Goal: Transaction & Acquisition: Purchase product/service

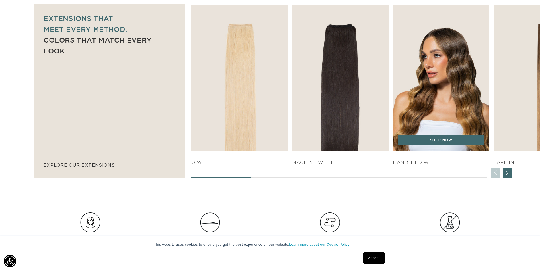
scroll to position [398, 0]
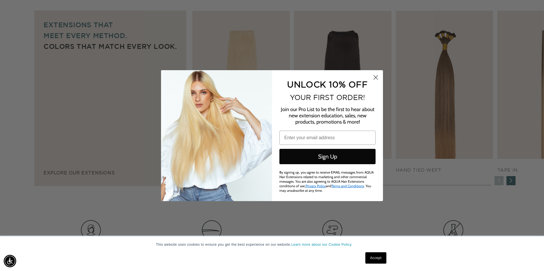
click at [376, 79] on circle "Close dialog" at bounding box center [375, 77] width 9 height 9
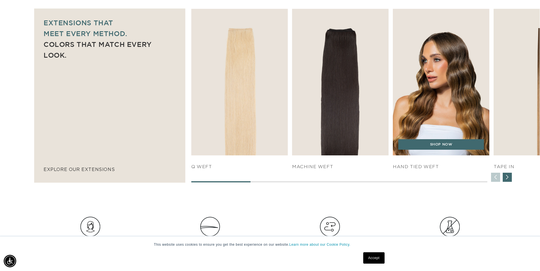
scroll to position [0, 999]
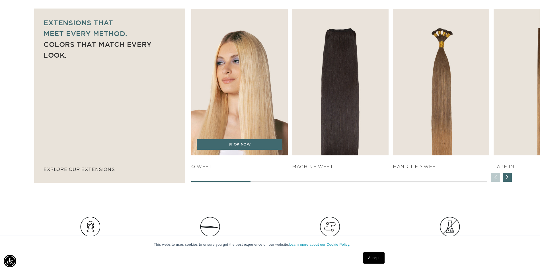
click at [232, 79] on img "1 / 7" at bounding box center [239, 82] width 101 height 154
click at [232, 146] on link "SHOP NOW" at bounding box center [240, 144] width 86 height 11
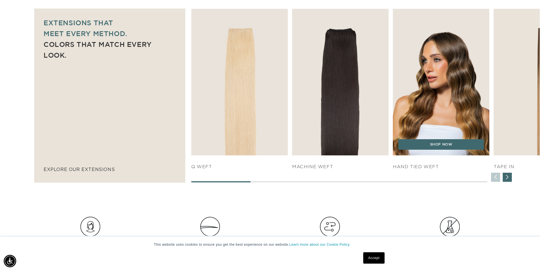
click at [426, 109] on img "3 / 7" at bounding box center [440, 82] width 101 height 154
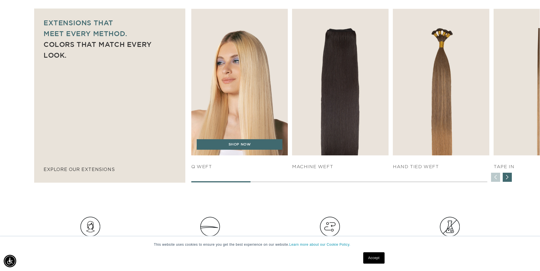
scroll to position [0, 999]
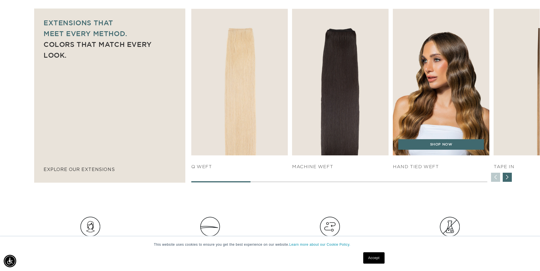
click at [440, 99] on img "3 / 7" at bounding box center [440, 82] width 101 height 154
click at [436, 89] on img "3 / 7" at bounding box center [440, 82] width 101 height 154
click at [447, 62] on img "3 / 7" at bounding box center [440, 82] width 101 height 154
click at [450, 159] on div "HAND TIED WEFT" at bounding box center [441, 163] width 96 height 15
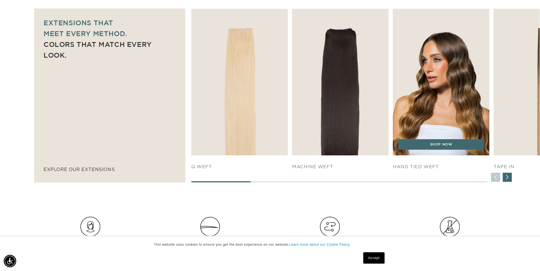
click at [456, 151] on div "SHOP NOW" at bounding box center [441, 147] width 96 height 17
click at [456, 146] on link "SHOP NOW" at bounding box center [441, 144] width 86 height 11
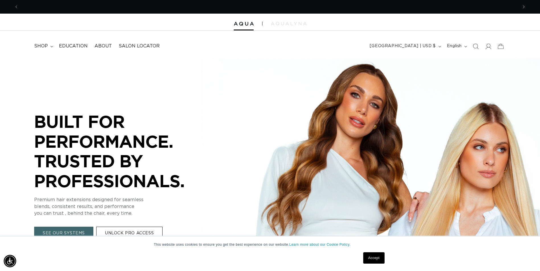
scroll to position [0, 999]
click at [475, 47] on icon "Search" at bounding box center [475, 46] width 6 height 6
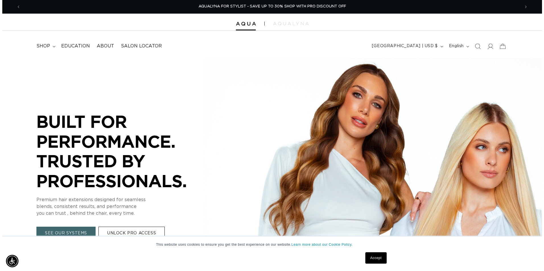
scroll to position [0, 1007]
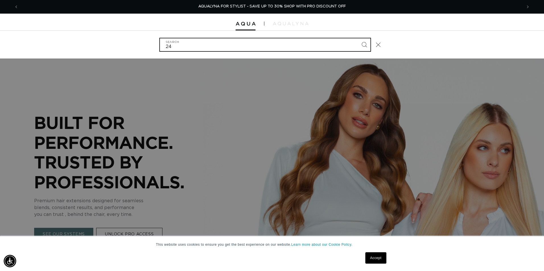
type input "24"
click at [358, 38] on button "Search" at bounding box center [364, 44] width 13 height 13
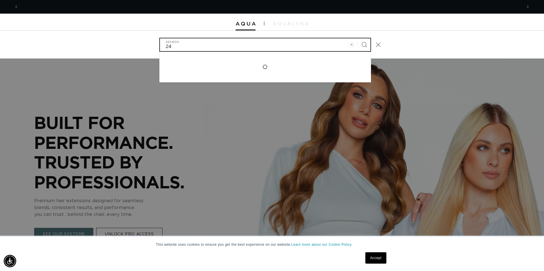
scroll to position [0, 0]
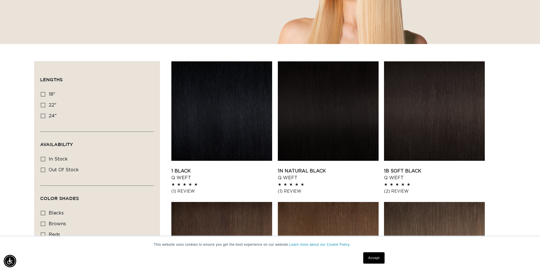
scroll to position [0, 499]
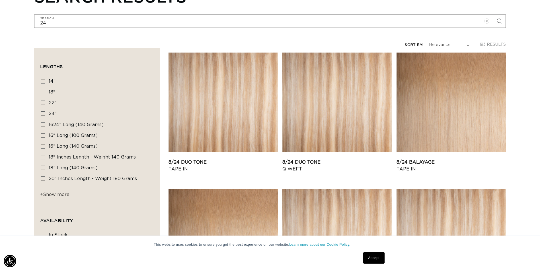
scroll to position [0, 499]
click at [55, 195] on span "+ Show more" at bounding box center [54, 195] width 29 height 5
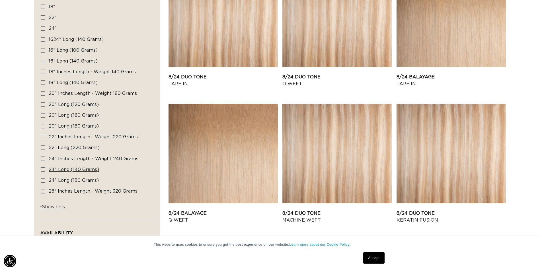
scroll to position [0, 999]
click at [75, 192] on span "26" Inches length - Weight 320 grams" at bounding box center [93, 191] width 89 height 5
click at [45, 192] on input "26" Inches length - Weight 320 grams 26" Inches length - Weight 320 grams (13 p…" at bounding box center [43, 191] width 5 height 5
checkbox input "true"
